Goal: Obtain resource: Download file/media

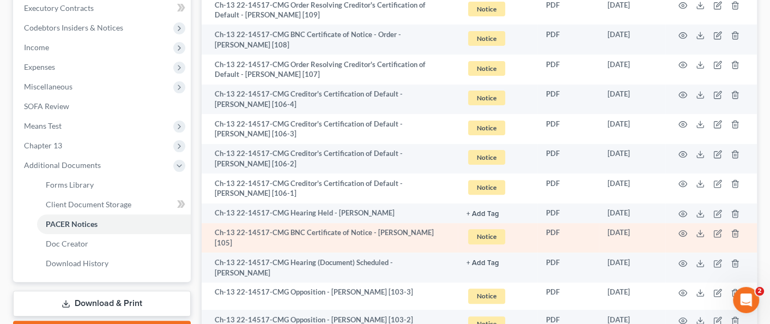
scroll to position [272, 0]
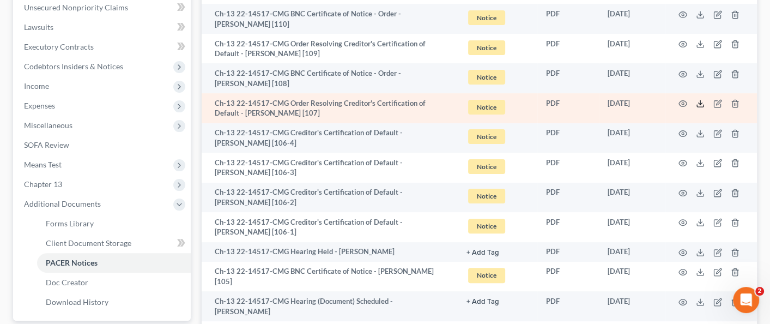
click at [702, 106] on icon at bounding box center [700, 103] width 9 height 9
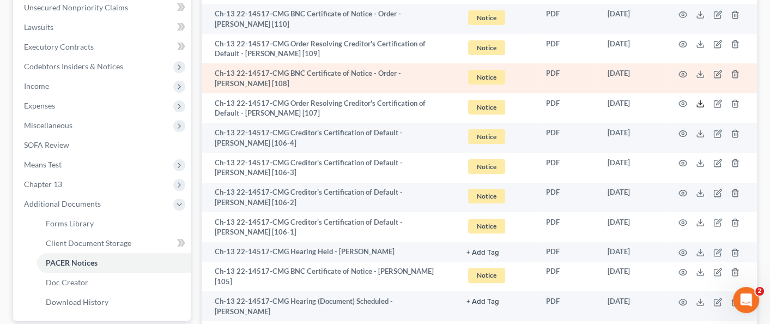
scroll to position [109, 0]
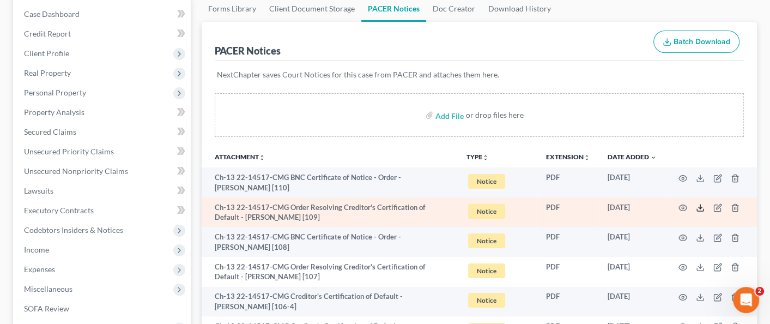
click at [697, 208] on icon at bounding box center [700, 207] width 9 height 9
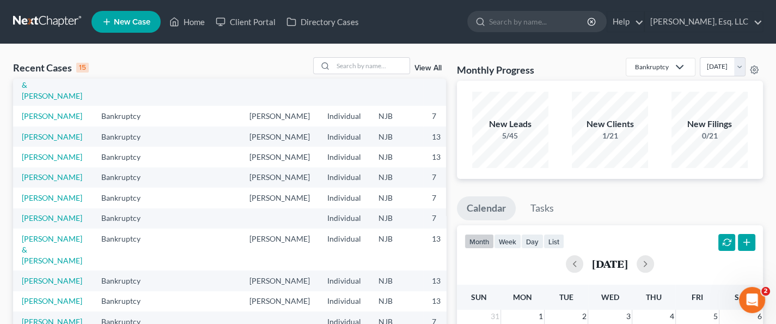
scroll to position [246, 0]
click at [346, 62] on input "search" at bounding box center [371, 66] width 76 height 16
type input "turcios"
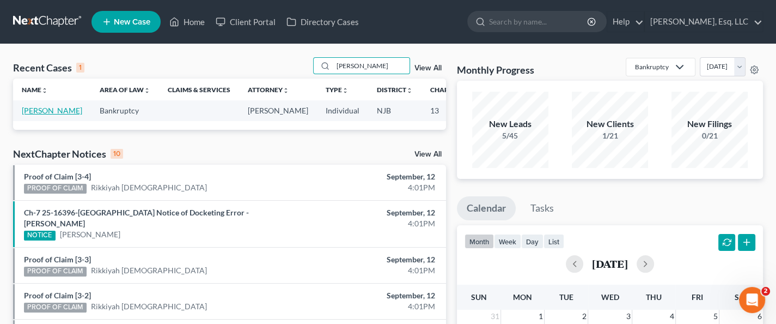
click at [27, 115] on link "Turcios-Ocampo, Carlos" at bounding box center [52, 110] width 60 height 9
select select "0"
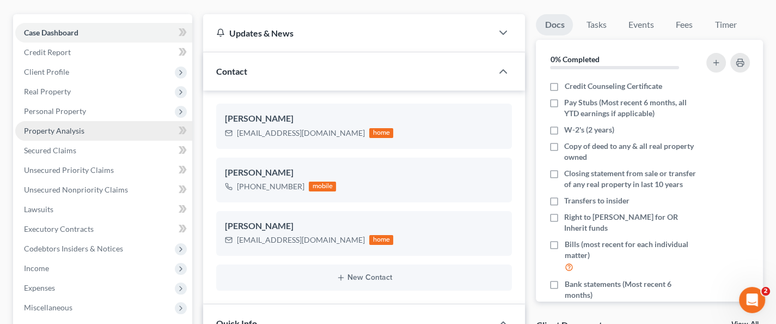
scroll to position [218, 0]
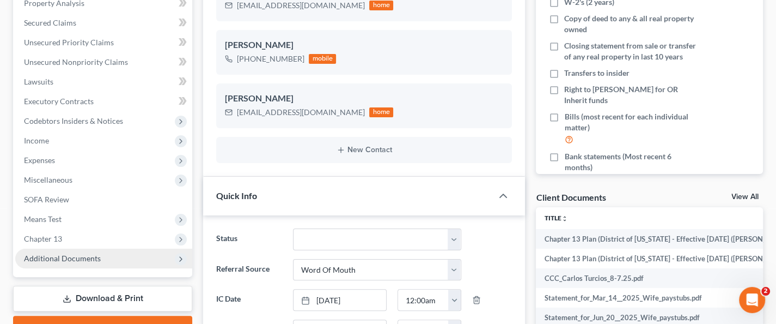
click at [86, 253] on span "Additional Documents" at bounding box center [62, 257] width 77 height 9
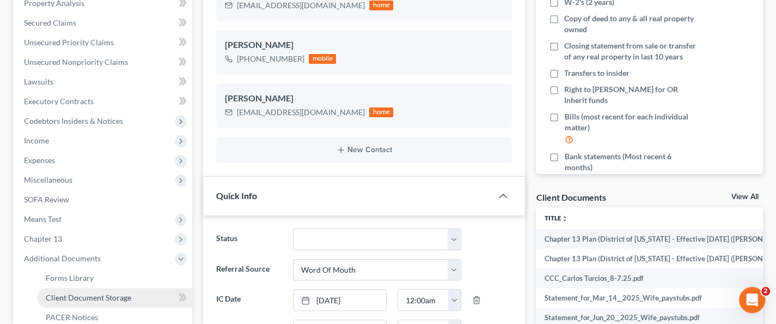
click at [99, 297] on span "Client Document Storage" at bounding box center [89, 296] width 86 height 9
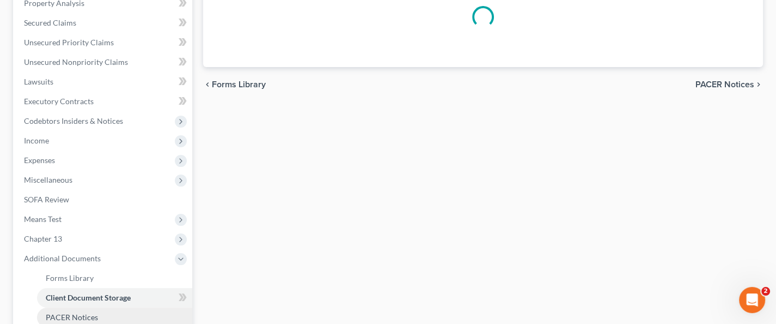
scroll to position [217, 0]
click at [97, 171] on span "Expenses" at bounding box center [103, 161] width 177 height 20
click at [83, 171] on span "Expenses" at bounding box center [103, 161] width 177 height 20
select select "9"
select select "19"
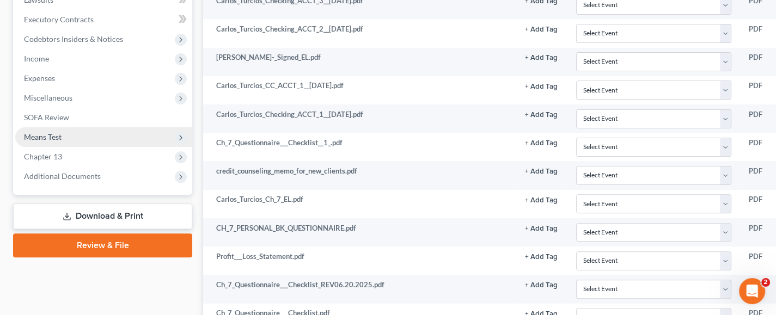
scroll to position [436, 0]
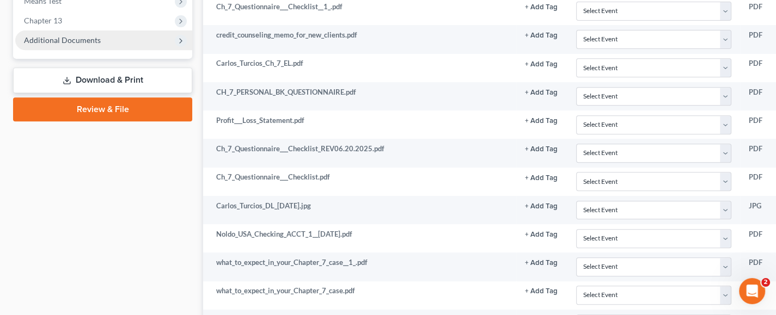
click at [105, 43] on span "Additional Documents" at bounding box center [103, 41] width 177 height 20
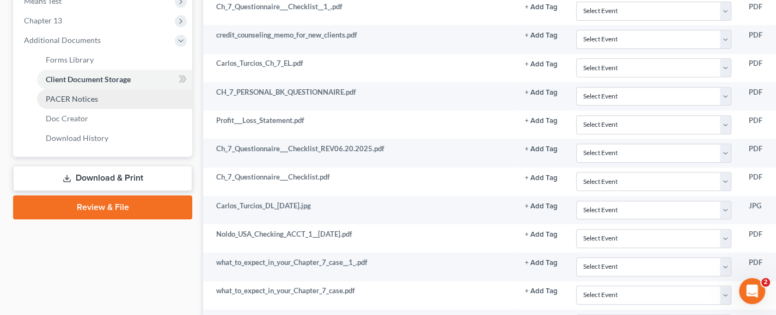
click at [83, 96] on span "PACER Notices" at bounding box center [72, 98] width 52 height 9
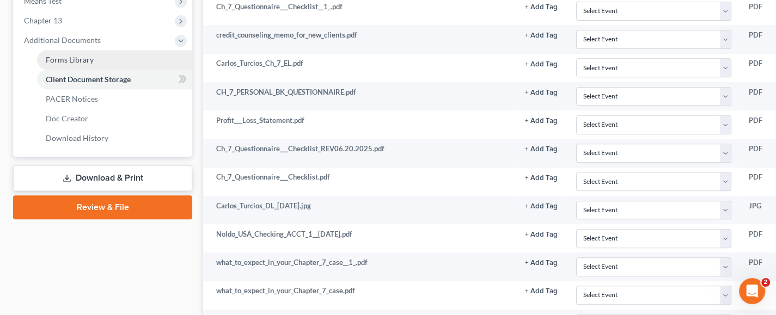
click at [88, 50] on span "Additional Documents" at bounding box center [103, 41] width 177 height 20
click at [97, 70] on link "Forms Library" at bounding box center [114, 60] width 155 height 20
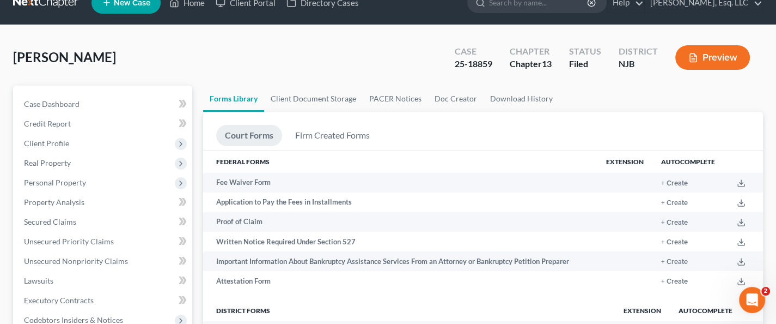
scroll to position [327, 0]
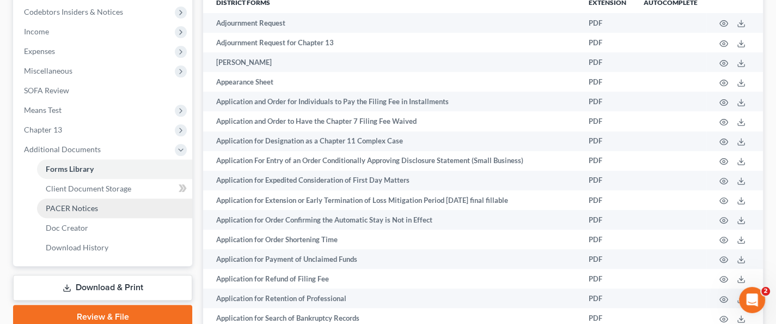
click at [89, 204] on span "PACER Notices" at bounding box center [72, 207] width 52 height 9
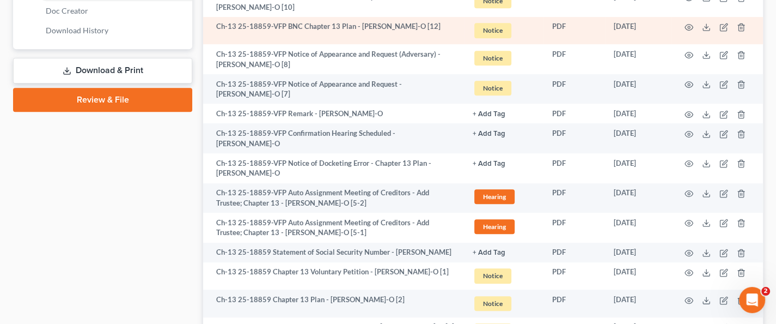
scroll to position [545, 0]
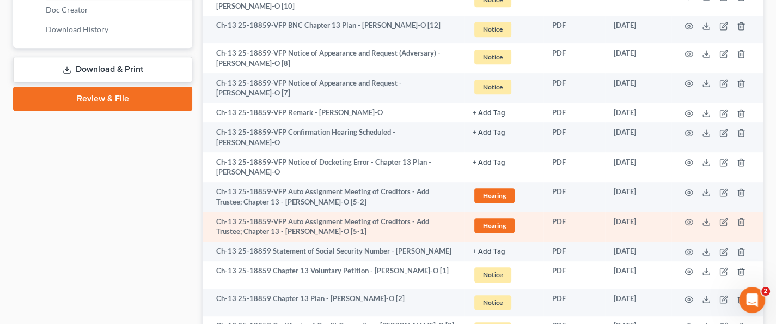
click at [708, 211] on td at bounding box center [718, 226] width 92 height 30
click at [708, 217] on icon at bounding box center [706, 221] width 9 height 9
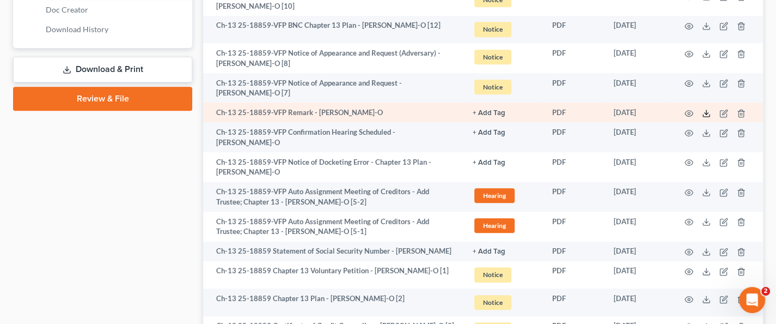
click at [708, 110] on icon at bounding box center [706, 113] width 9 height 9
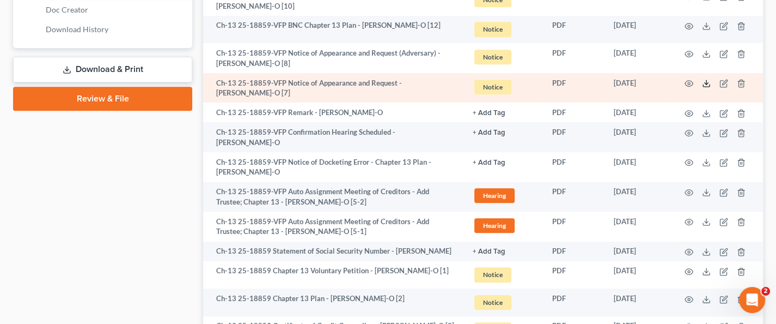
click at [703, 82] on icon at bounding box center [706, 83] width 9 height 9
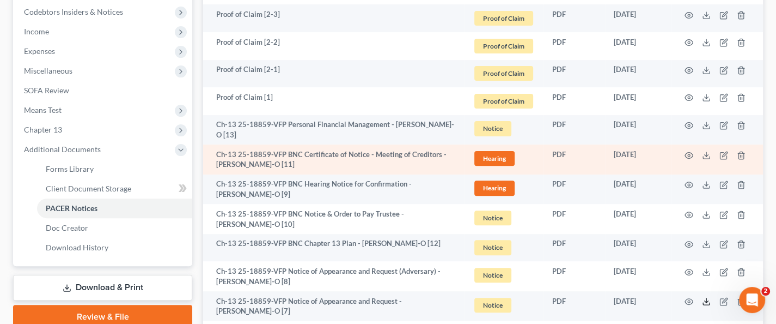
scroll to position [312, 0]
